Goal: Task Accomplishment & Management: Use online tool/utility

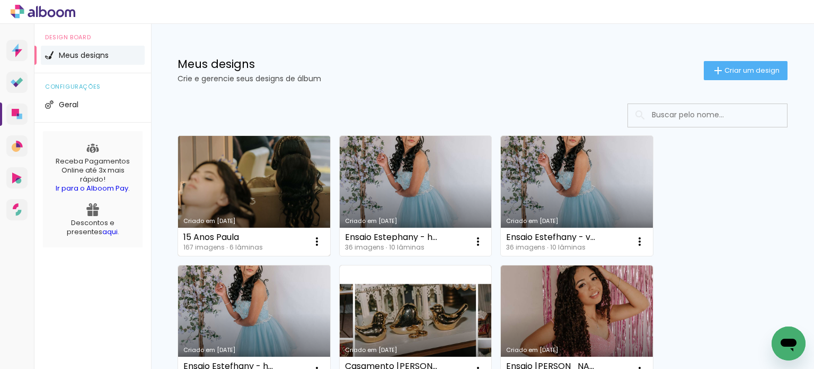
click at [282, 171] on link "Criado em [DATE]" at bounding box center [254, 196] width 152 height 120
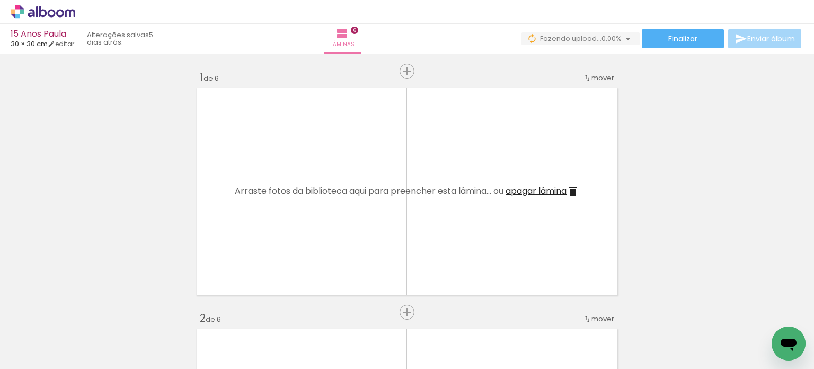
scroll to position [1477, 0]
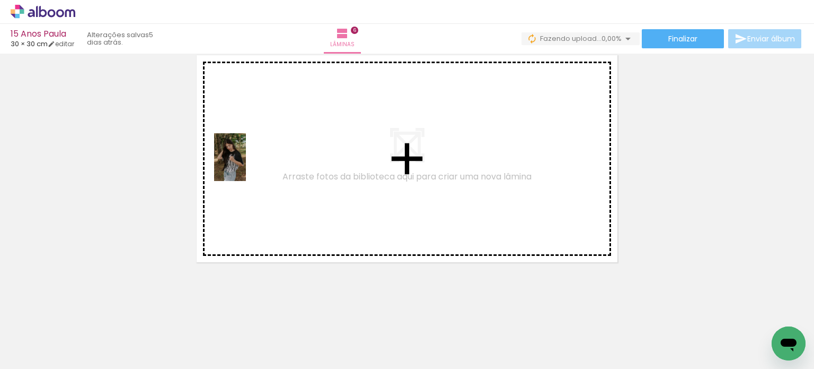
drag, startPoint x: 109, startPoint y: 337, endPoint x: 246, endPoint y: 165, distance: 219.6
click at [246, 165] on quentale-workspace at bounding box center [407, 184] width 814 height 369
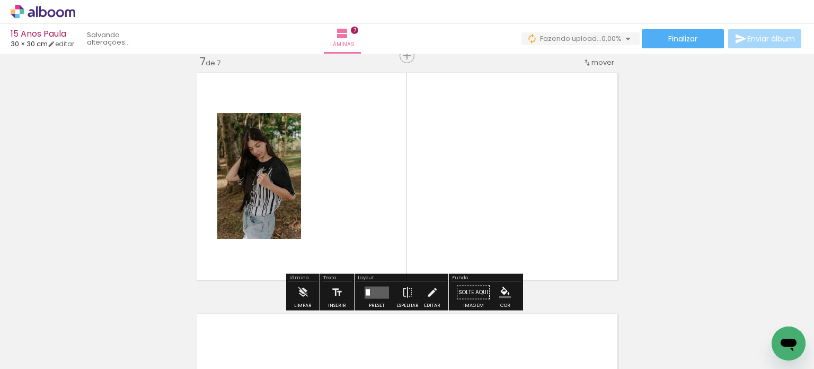
scroll to position [1458, 0]
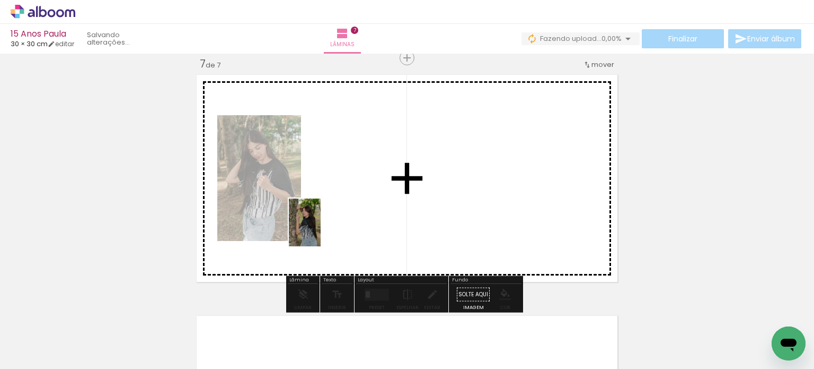
drag, startPoint x: 167, startPoint y: 329, endPoint x: 368, endPoint y: 205, distance: 236.2
click at [368, 205] on quentale-workspace at bounding box center [407, 184] width 814 height 369
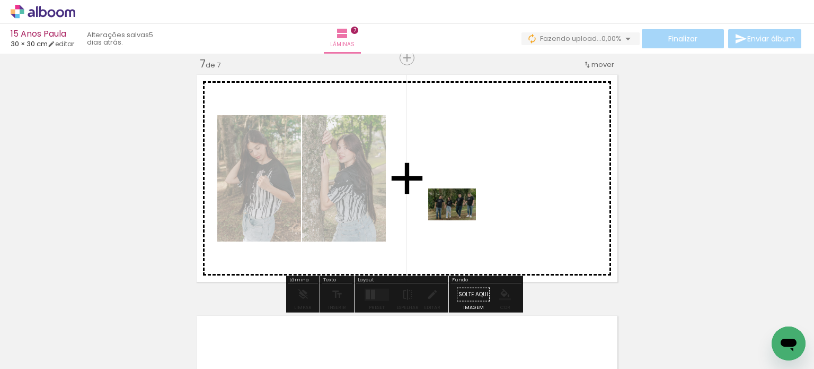
drag, startPoint x: 224, startPoint y: 345, endPoint x: 460, endPoint y: 220, distance: 267.1
click at [460, 220] on quentale-workspace at bounding box center [407, 184] width 814 height 369
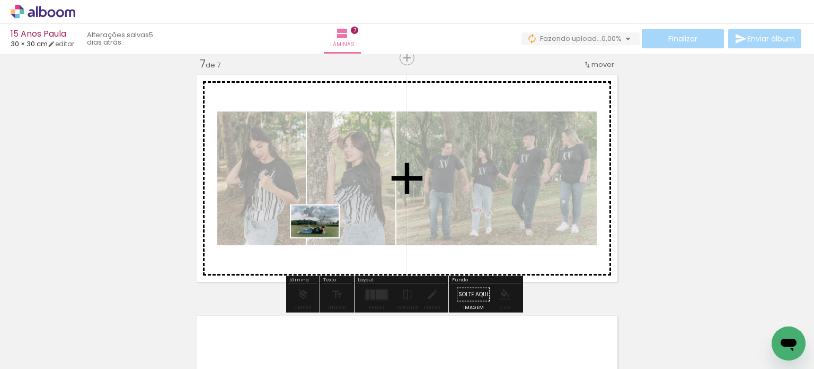
drag, startPoint x: 286, startPoint y: 341, endPoint x: 312, endPoint y: 276, distance: 70.2
click at [326, 229] on quentale-workspace at bounding box center [407, 184] width 814 height 369
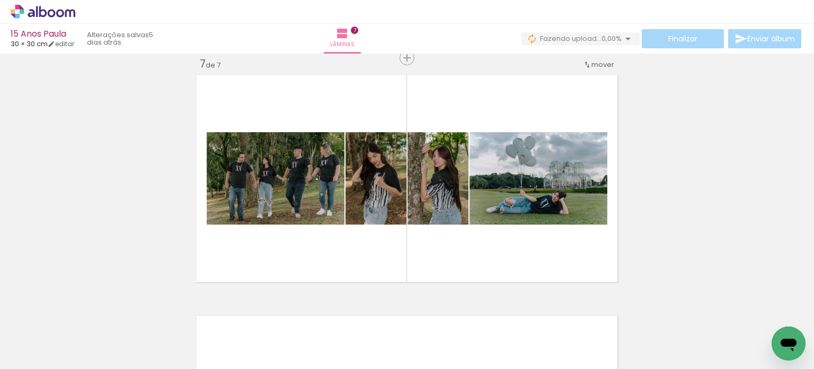
scroll to position [0, 0]
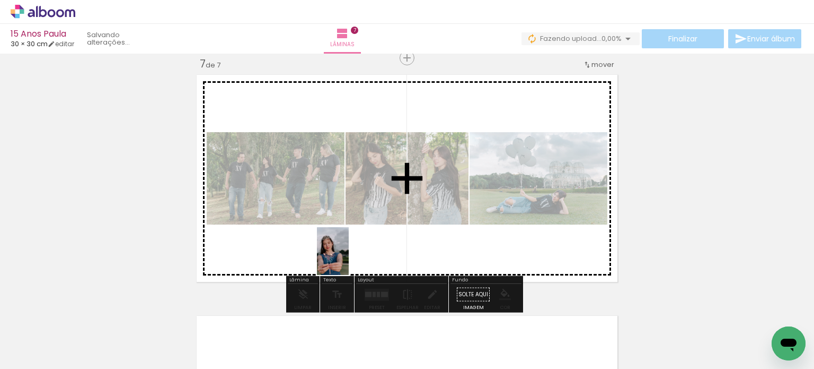
drag, startPoint x: 348, startPoint y: 344, endPoint x: 365, endPoint y: 282, distance: 63.8
click at [354, 233] on quentale-workspace at bounding box center [407, 184] width 814 height 369
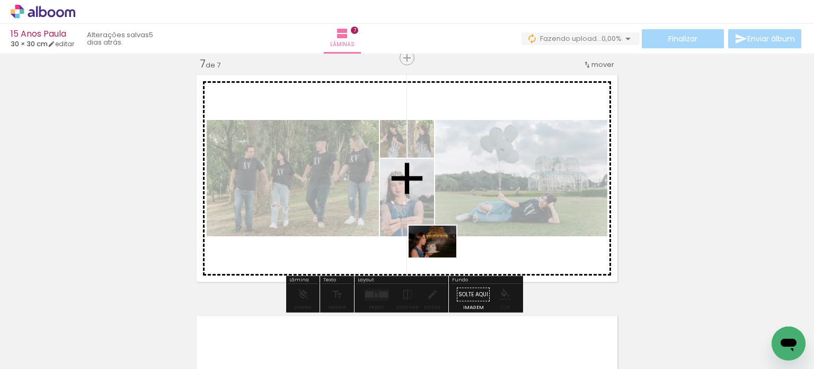
drag, startPoint x: 397, startPoint y: 341, endPoint x: 441, endPoint y: 257, distance: 95.1
click at [441, 257] on quentale-workspace at bounding box center [407, 184] width 814 height 369
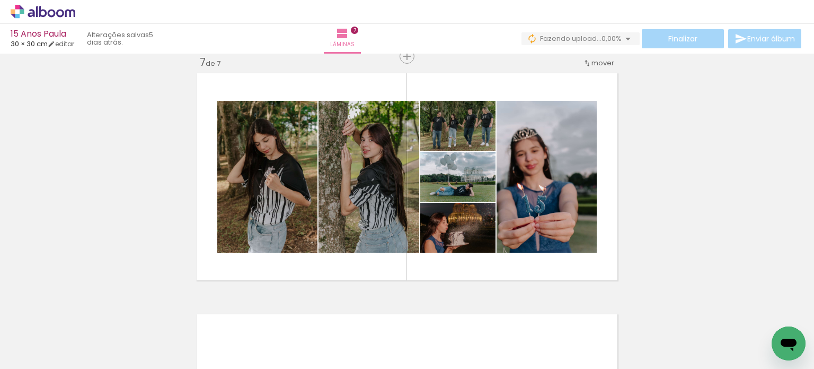
scroll to position [1458, 0]
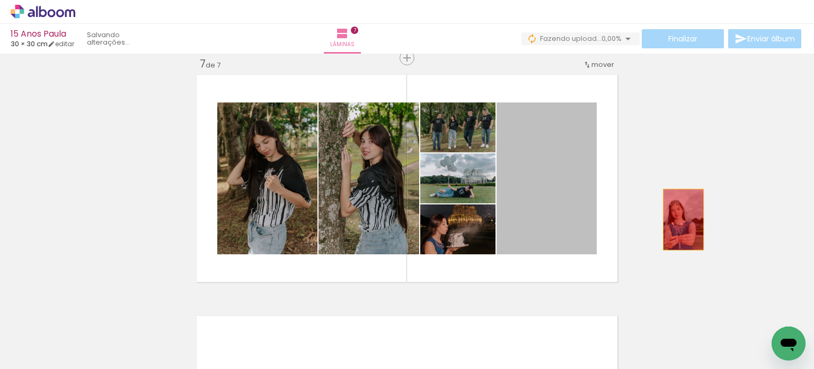
drag, startPoint x: 564, startPoint y: 215, endPoint x: 680, endPoint y: 219, distance: 115.7
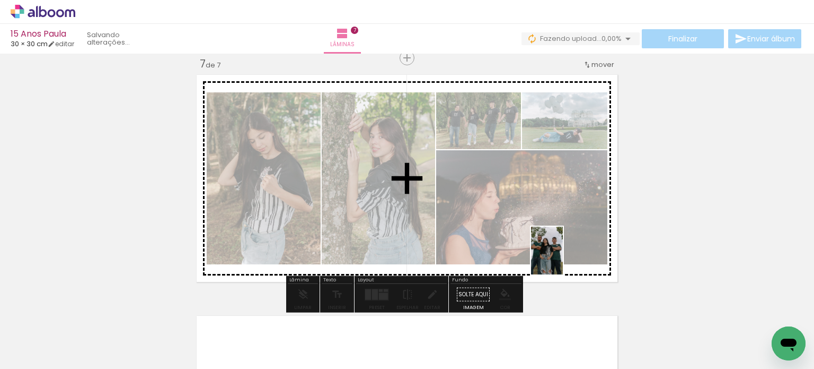
drag, startPoint x: 635, startPoint y: 335, endPoint x: 562, endPoint y: 256, distance: 106.9
click at [562, 256] on quentale-workspace at bounding box center [407, 184] width 814 height 369
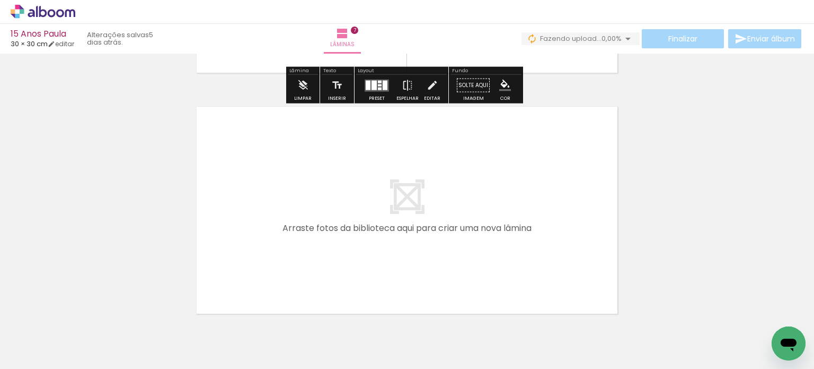
scroll to position [1670, 0]
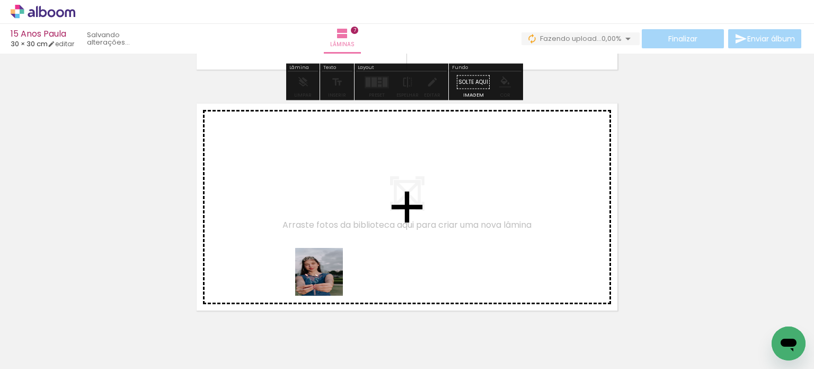
drag, startPoint x: 348, startPoint y: 338, endPoint x: 405, endPoint y: 318, distance: 59.7
click at [321, 248] on quentale-workspace at bounding box center [407, 184] width 814 height 369
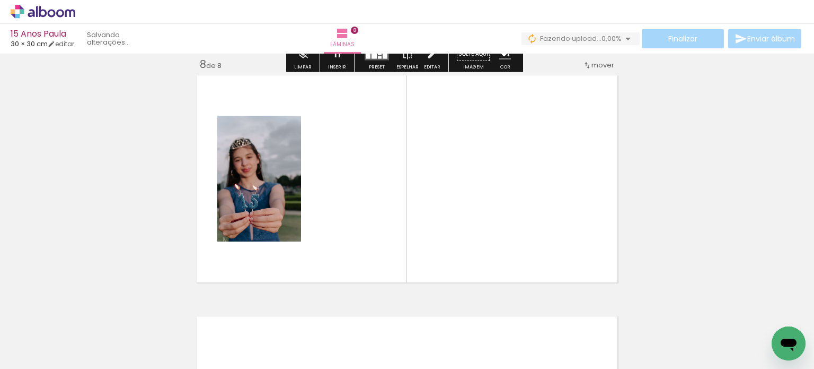
scroll to position [1698, 0]
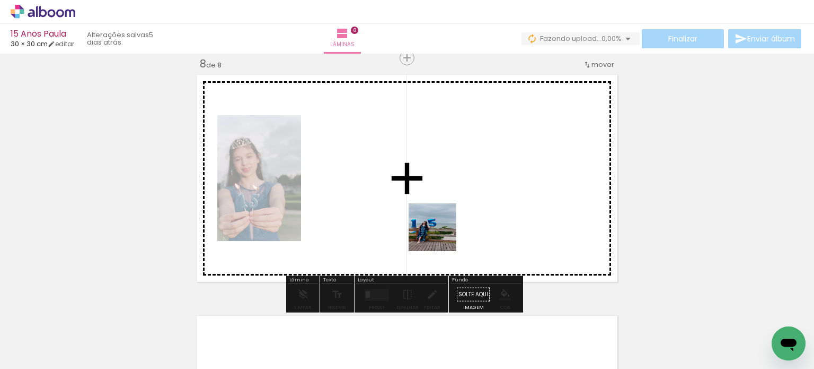
drag, startPoint x: 458, startPoint y: 332, endPoint x: 507, endPoint y: 288, distance: 66.1
click at [436, 224] on quentale-workspace at bounding box center [407, 184] width 814 height 369
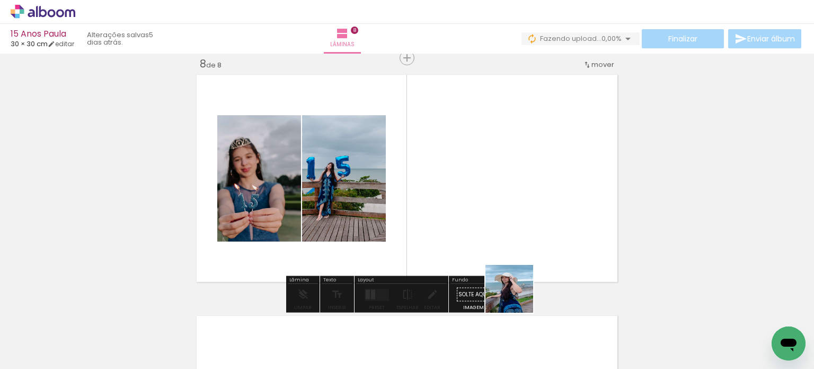
drag, startPoint x: 522, startPoint y: 320, endPoint x: 502, endPoint y: 201, distance: 120.5
click at [502, 201] on quentale-workspace at bounding box center [407, 184] width 814 height 369
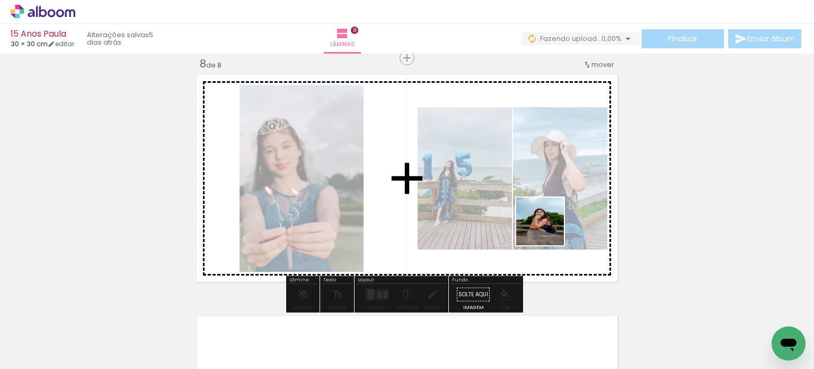
drag, startPoint x: 585, startPoint y: 316, endPoint x: 570, endPoint y: 226, distance: 90.8
click at [534, 191] on quentale-workspace at bounding box center [407, 184] width 814 height 369
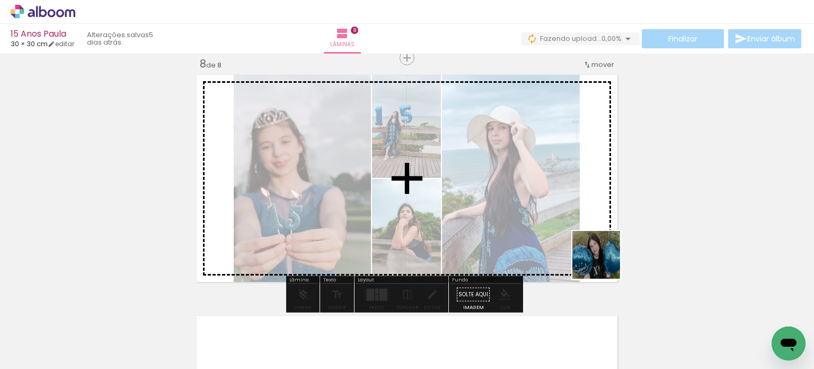
drag, startPoint x: 701, startPoint y: 322, endPoint x: 723, endPoint y: 267, distance: 59.6
click at [550, 231] on quentale-workspace at bounding box center [407, 184] width 814 height 369
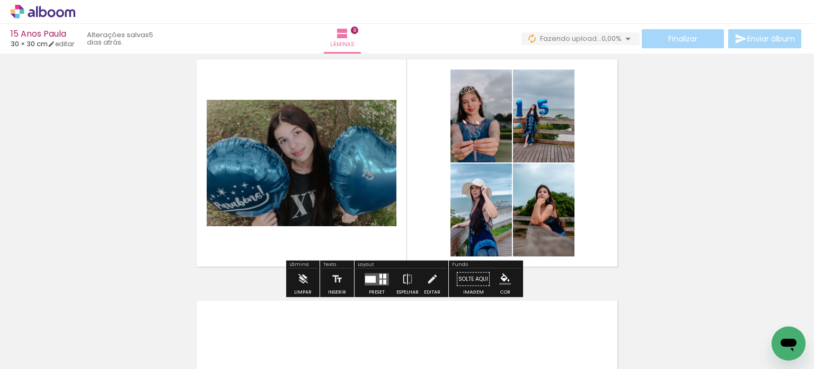
scroll to position [1751, 0]
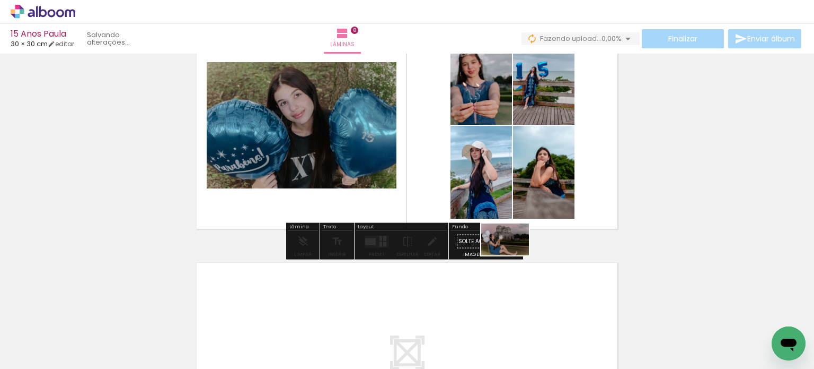
drag, startPoint x: 754, startPoint y: 335, endPoint x: 513, endPoint y: 255, distance: 253.7
click at [513, 255] on quentale-workspace at bounding box center [407, 184] width 814 height 369
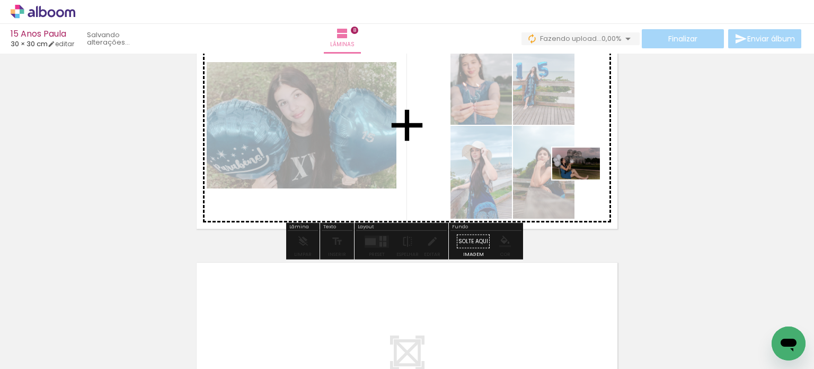
drag, startPoint x: 755, startPoint y: 322, endPoint x: 584, endPoint y: 179, distance: 222.5
click at [584, 179] on quentale-workspace at bounding box center [407, 184] width 814 height 369
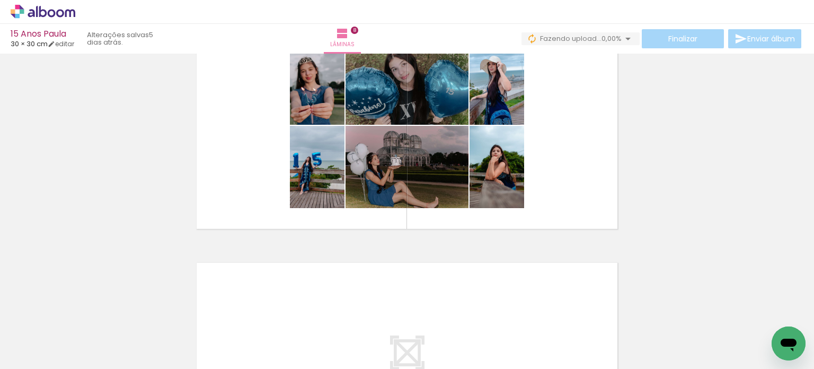
click at [48, 337] on input "Todas as fotos" at bounding box center [30, 336] width 40 height 9
click at [0, 0] on slot "Não utilizadas" at bounding box center [0, 0] width 0 height 0
type input "Não utilizadas"
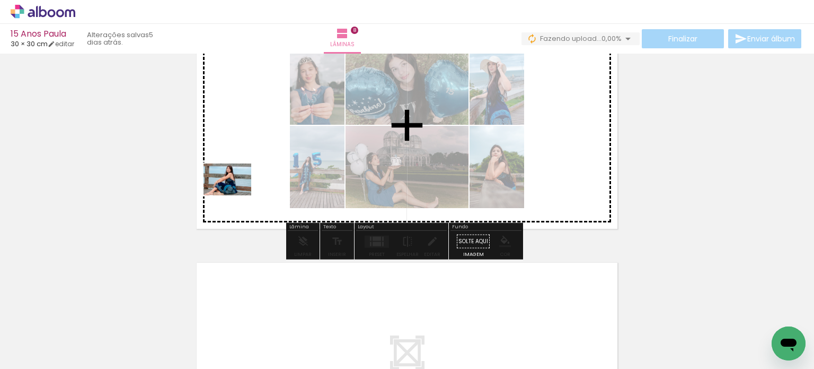
drag, startPoint x: 102, startPoint y: 335, endPoint x: 235, endPoint y: 195, distance: 193.5
click at [235, 195] on quentale-workspace at bounding box center [407, 184] width 814 height 369
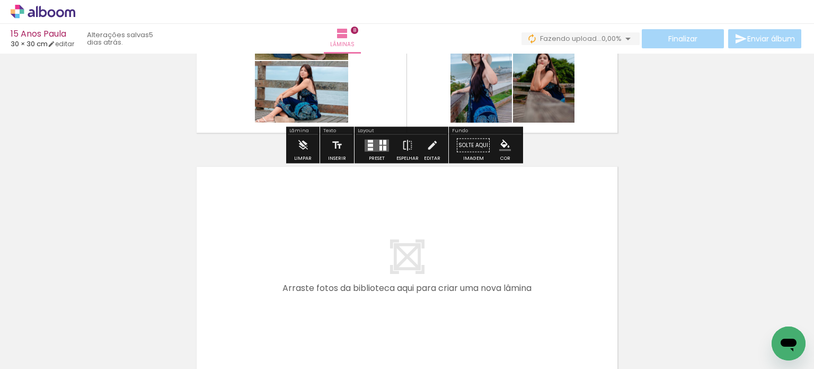
scroll to position [1857, 0]
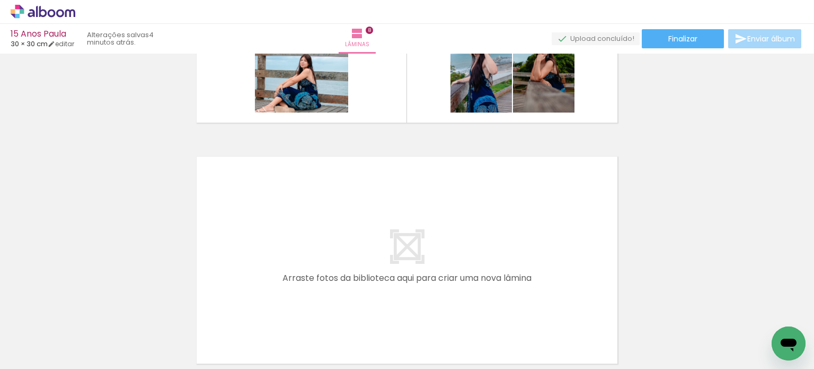
click at [33, 361] on paper-button "Adicionar Fotos" at bounding box center [32, 354] width 51 height 17
click at [0, 0] on input "file" at bounding box center [0, 0] width 0 height 0
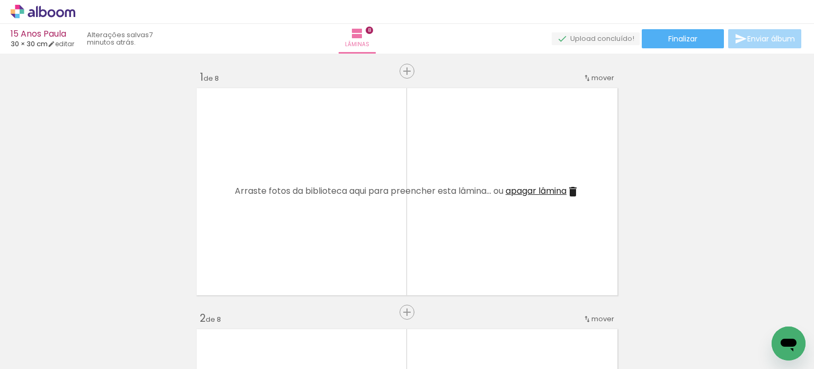
click at [25, 334] on input "Todas as fotos" at bounding box center [30, 336] width 40 height 9
click at [0, 0] on slot "Não utilizadas" at bounding box center [0, 0] width 0 height 0
click at [29, 355] on span "Adicionar Fotos" at bounding box center [38, 354] width 32 height 12
click at [0, 0] on input "file" at bounding box center [0, 0] width 0 height 0
click at [34, 344] on input "Não utilizadas" at bounding box center [30, 344] width 40 height 9
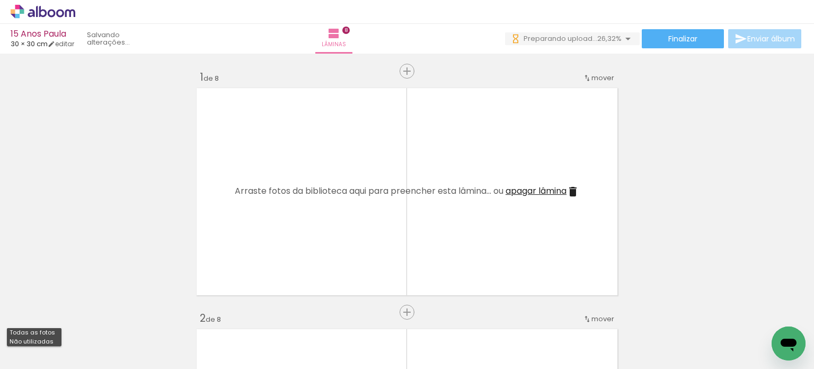
click at [0, 0] on slot "Todas as fotos" at bounding box center [0, 0] width 0 height 0
click at [37, 334] on input "Todas as fotos" at bounding box center [30, 336] width 40 height 9
click at [0, 0] on slot "Não utilizadas" at bounding box center [0, 0] width 0 height 0
click at [315, 214] on quentale-layouter at bounding box center [407, 191] width 428 height 214
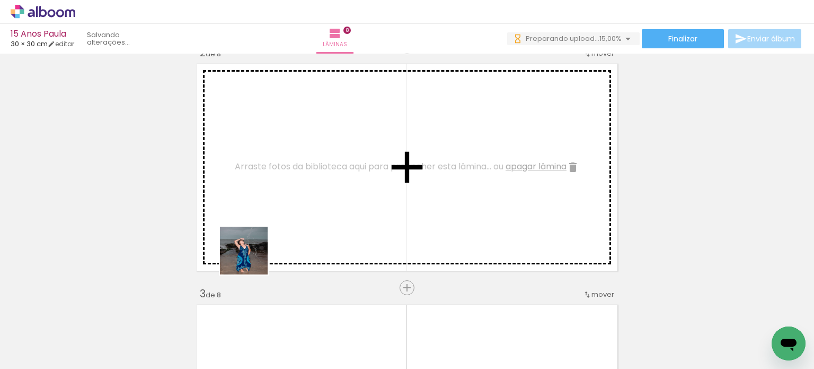
drag, startPoint x: 252, startPoint y: 258, endPoint x: 286, endPoint y: 198, distance: 69.1
click at [286, 198] on quentale-workspace at bounding box center [407, 184] width 814 height 369
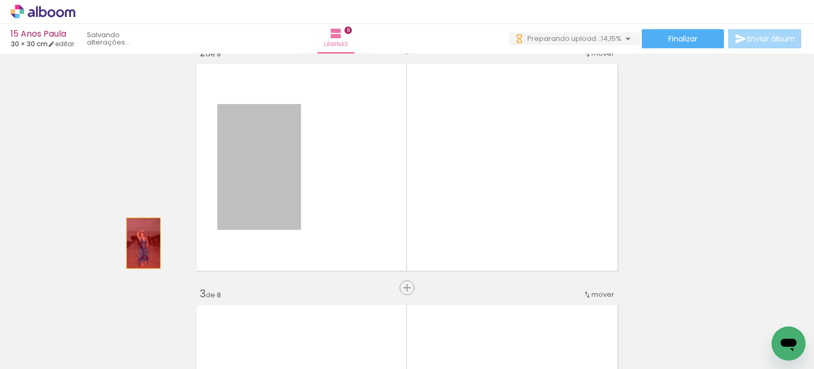
drag, startPoint x: 267, startPoint y: 217, endPoint x: 139, endPoint y: 243, distance: 129.8
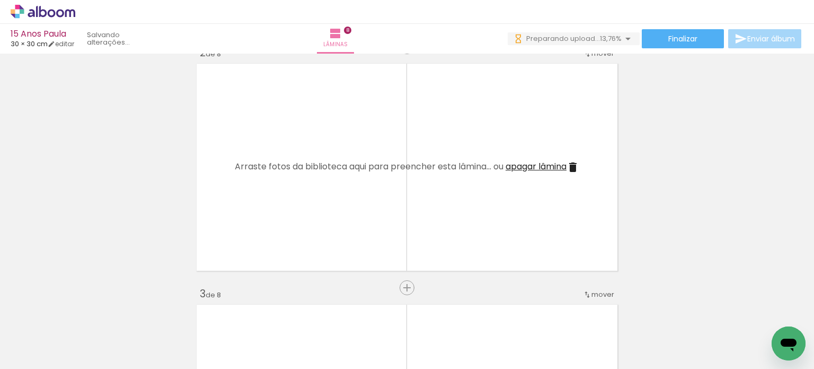
click at [30, 346] on input "Não utilizadas" at bounding box center [30, 344] width 40 height 9
click at [0, 0] on slot "Todas as fotos" at bounding box center [0, 0] width 0 height 0
type input "Todas as fotos"
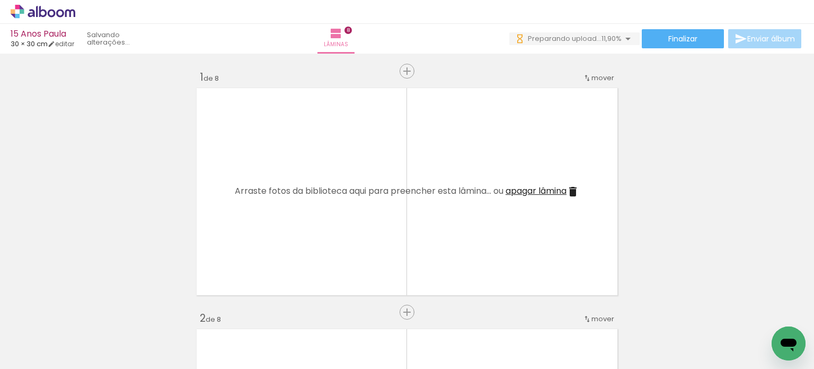
click at [339, 134] on quentale-layouter at bounding box center [407, 191] width 428 height 214
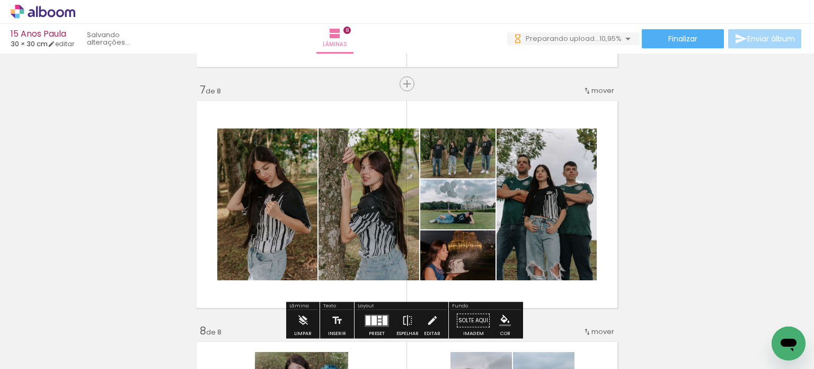
click at [592, 90] on span "mover" at bounding box center [603, 90] width 23 height 10
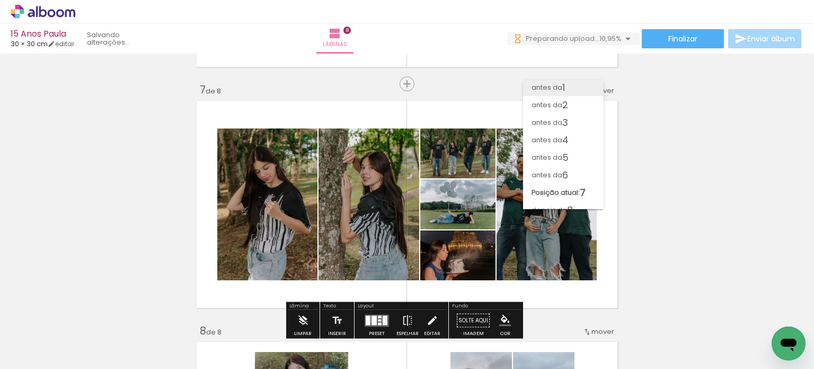
click at [563, 90] on span "1" at bounding box center [564, 86] width 3 height 17
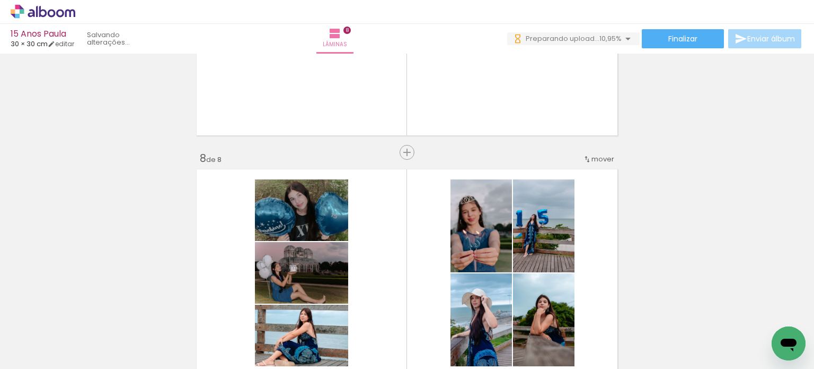
click at [607, 162] on span "mover" at bounding box center [603, 159] width 23 height 10
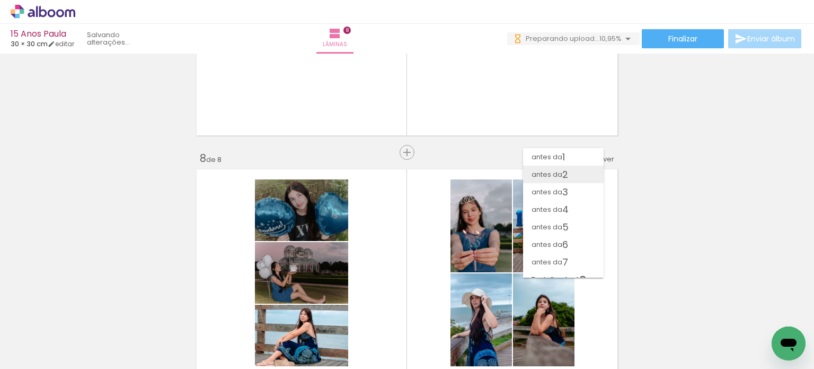
click at [563, 169] on span "2" at bounding box center [566, 173] width 6 height 17
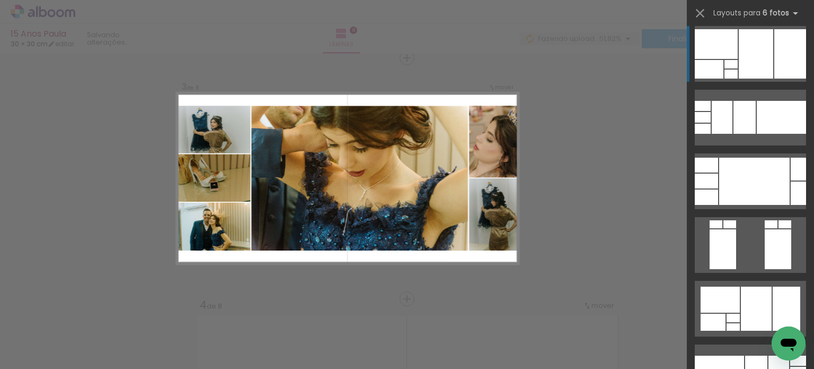
scroll to position [2153, 0]
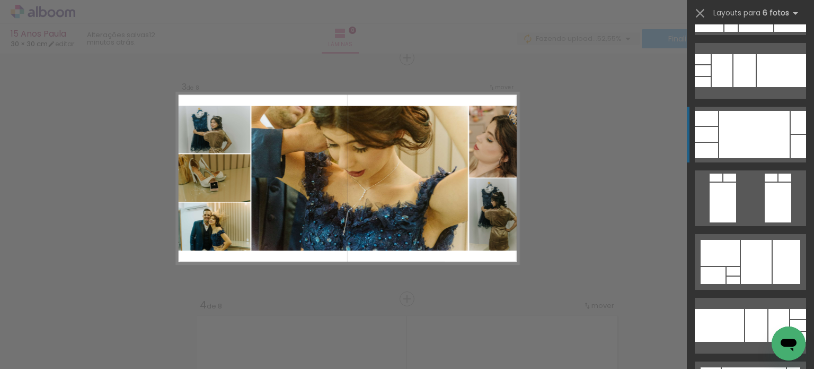
click at [759, 129] on div at bounding box center [755, 134] width 71 height 47
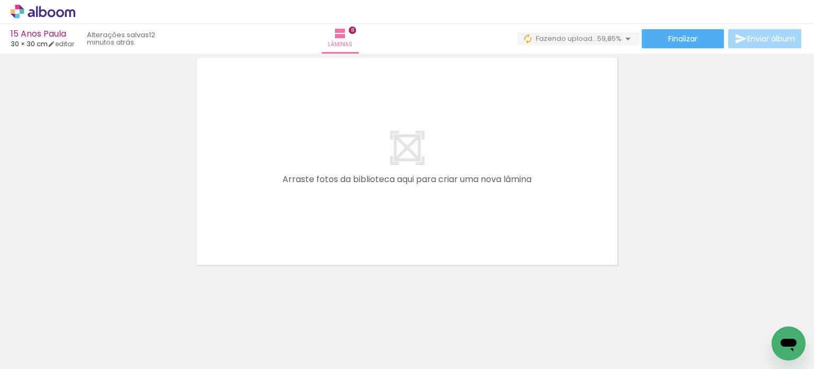
scroll to position [1959, 0]
click at [461, 176] on quentale-layouter at bounding box center [407, 158] width 428 height 214
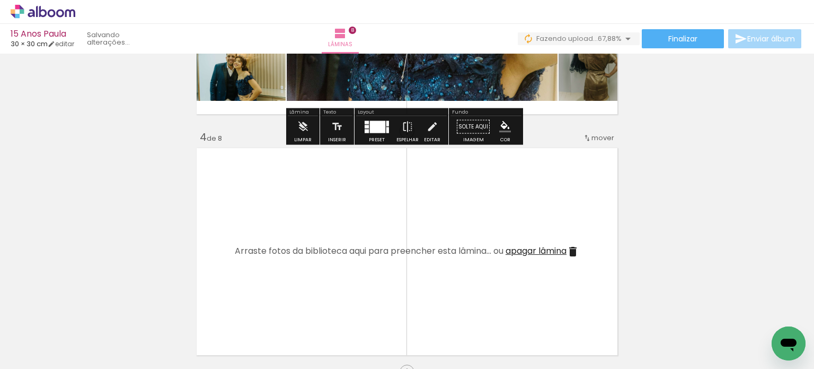
scroll to position [689, 0]
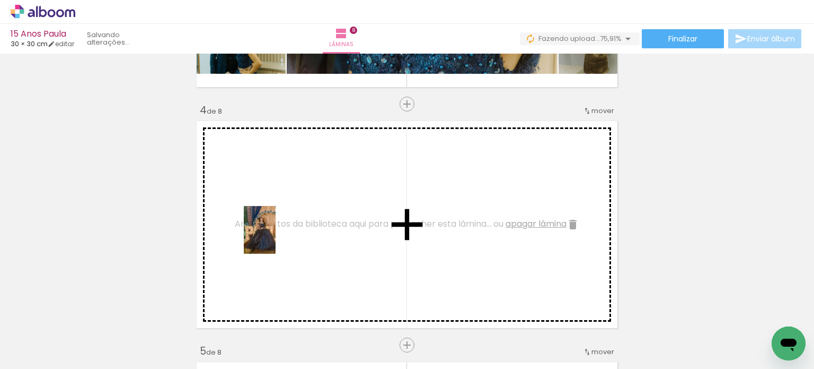
drag, startPoint x: 108, startPoint y: 336, endPoint x: 276, endPoint y: 238, distance: 194.2
click at [276, 238] on quentale-workspace at bounding box center [407, 184] width 814 height 369
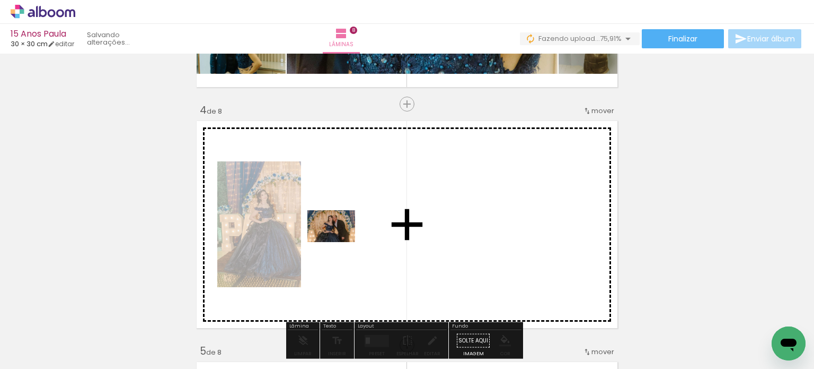
drag, startPoint x: 199, startPoint y: 322, endPoint x: 339, endPoint y: 242, distance: 161.7
click at [339, 242] on quentale-workspace at bounding box center [407, 184] width 814 height 369
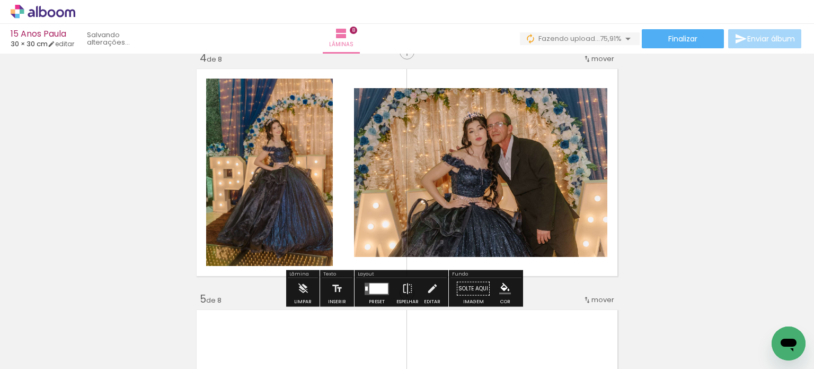
scroll to position [742, 0]
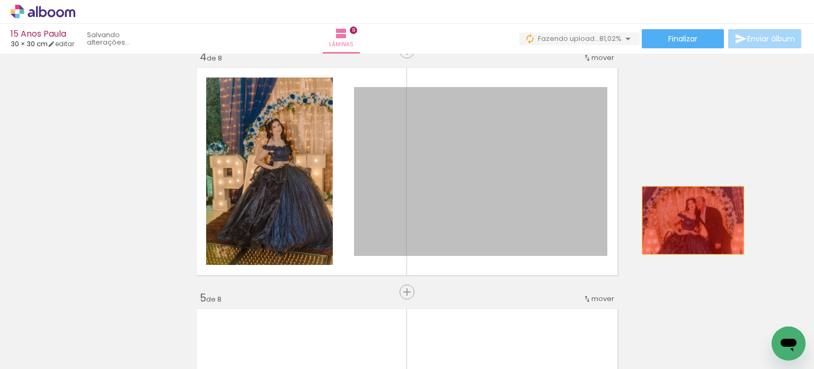
drag, startPoint x: 534, startPoint y: 199, endPoint x: 689, endPoint y: 220, distance: 156.3
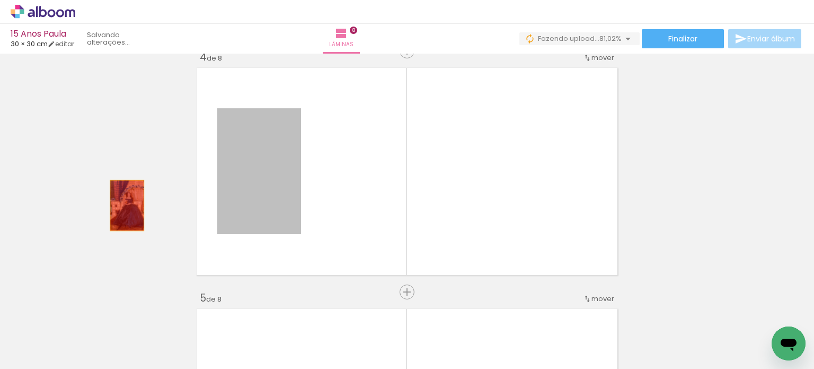
drag, startPoint x: 269, startPoint y: 200, endPoint x: 123, endPoint y: 205, distance: 146.4
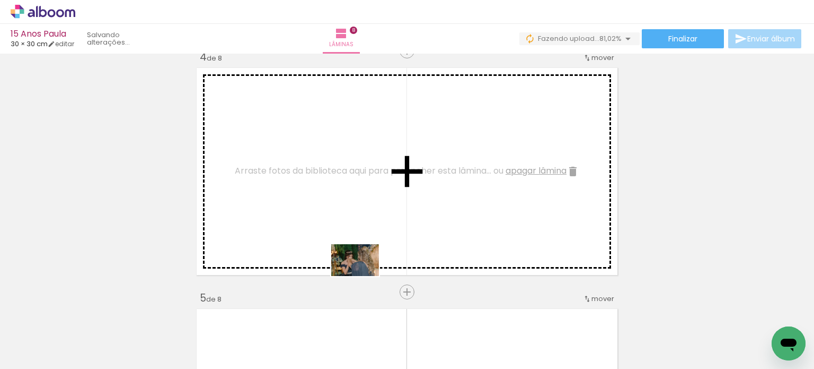
drag, startPoint x: 390, startPoint y: 338, endPoint x: 359, endPoint y: 255, distance: 88.7
click at [359, 255] on quentale-workspace at bounding box center [407, 184] width 814 height 369
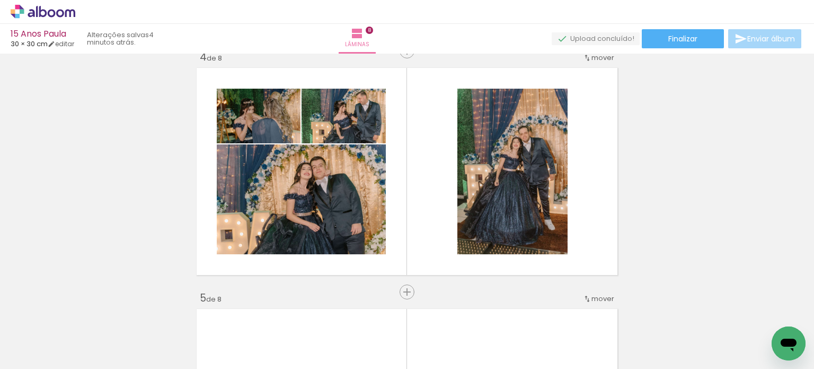
scroll to position [0, 5578]
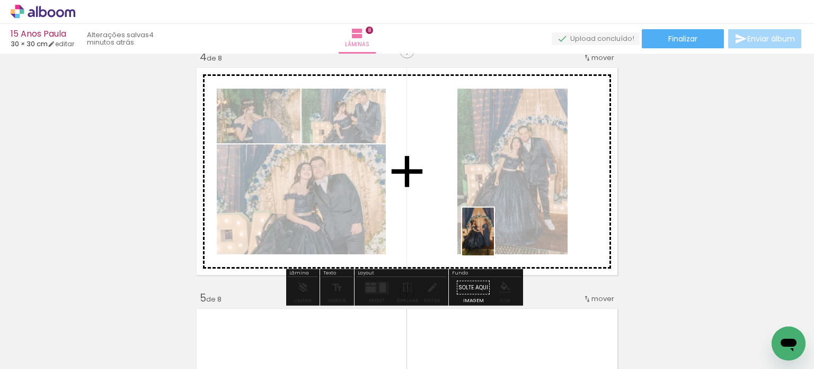
drag, startPoint x: 589, startPoint y: 353, endPoint x: 494, endPoint y: 239, distance: 148.0
click at [494, 239] on quentale-workspace at bounding box center [407, 184] width 814 height 369
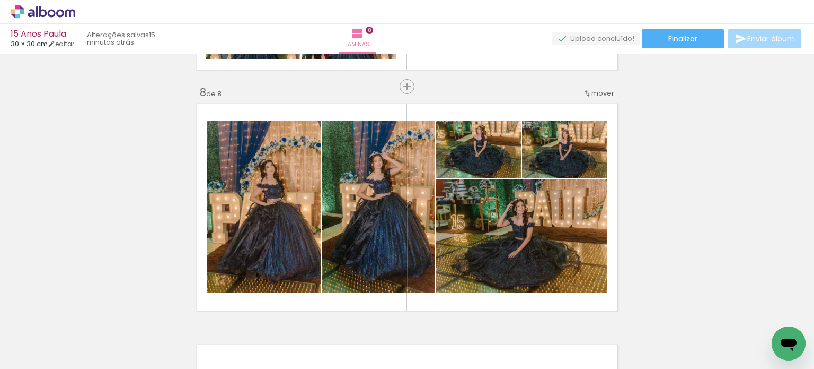
scroll to position [0, 3990]
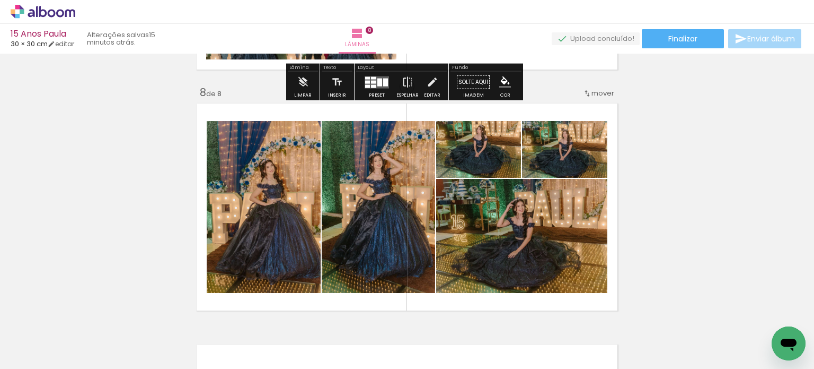
scroll to position [0, 3990]
